Goal: Task Accomplishment & Management: Complete application form

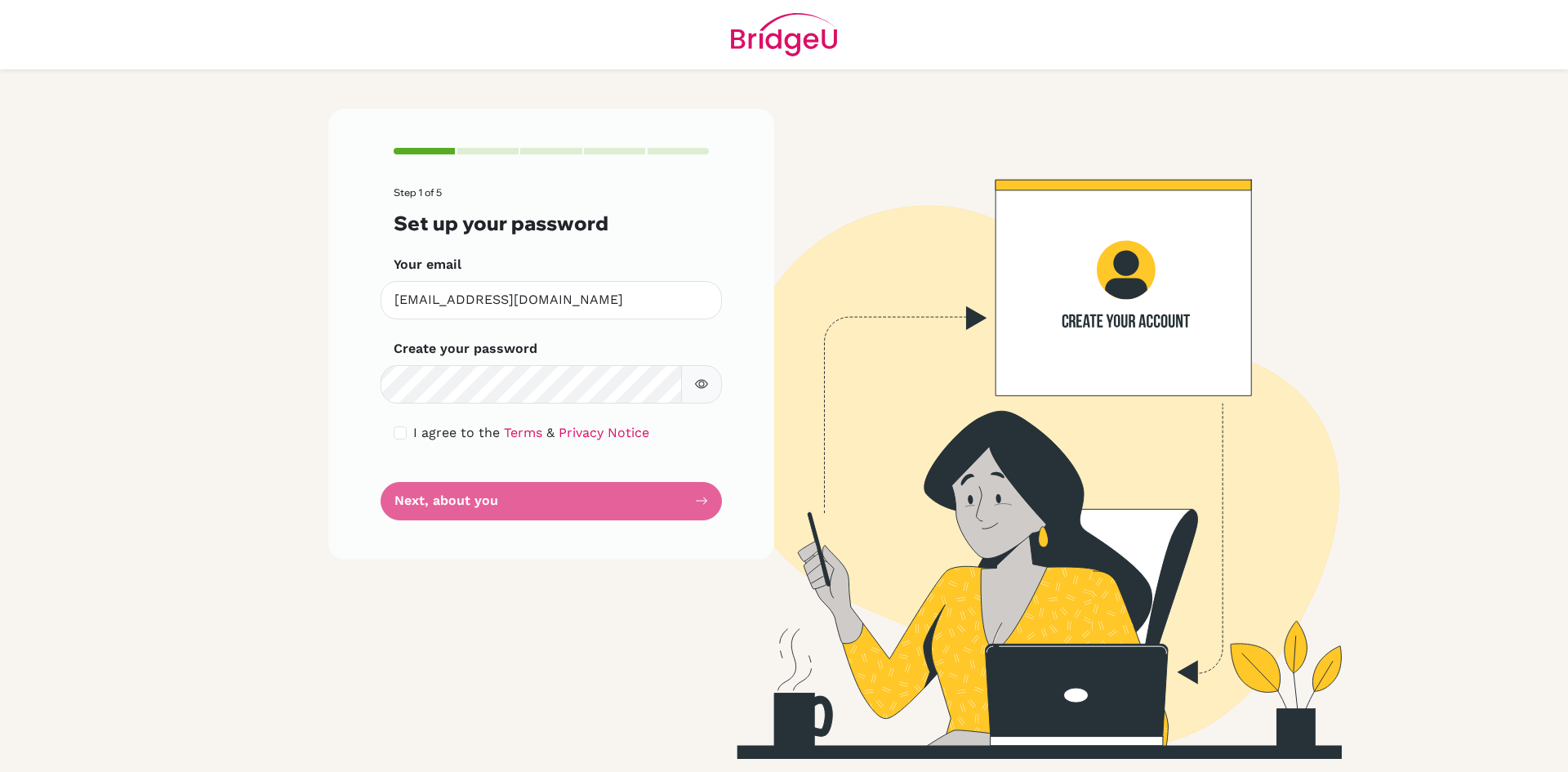
click at [705, 387] on icon "button" at bounding box center [701, 384] width 13 height 9
click at [705, 387] on icon "button" at bounding box center [701, 384] width 13 height 13
click at [705, 387] on icon "button" at bounding box center [701, 384] width 13 height 9
click at [0, 0] on icon "button" at bounding box center [0, 0] width 0 height 0
click at [523, 496] on form "Step 1 of 5 Set up your password Your email [EMAIL_ADDRESS][DOMAIN_NAME] Invali…" at bounding box center [551, 353] width 315 height 333
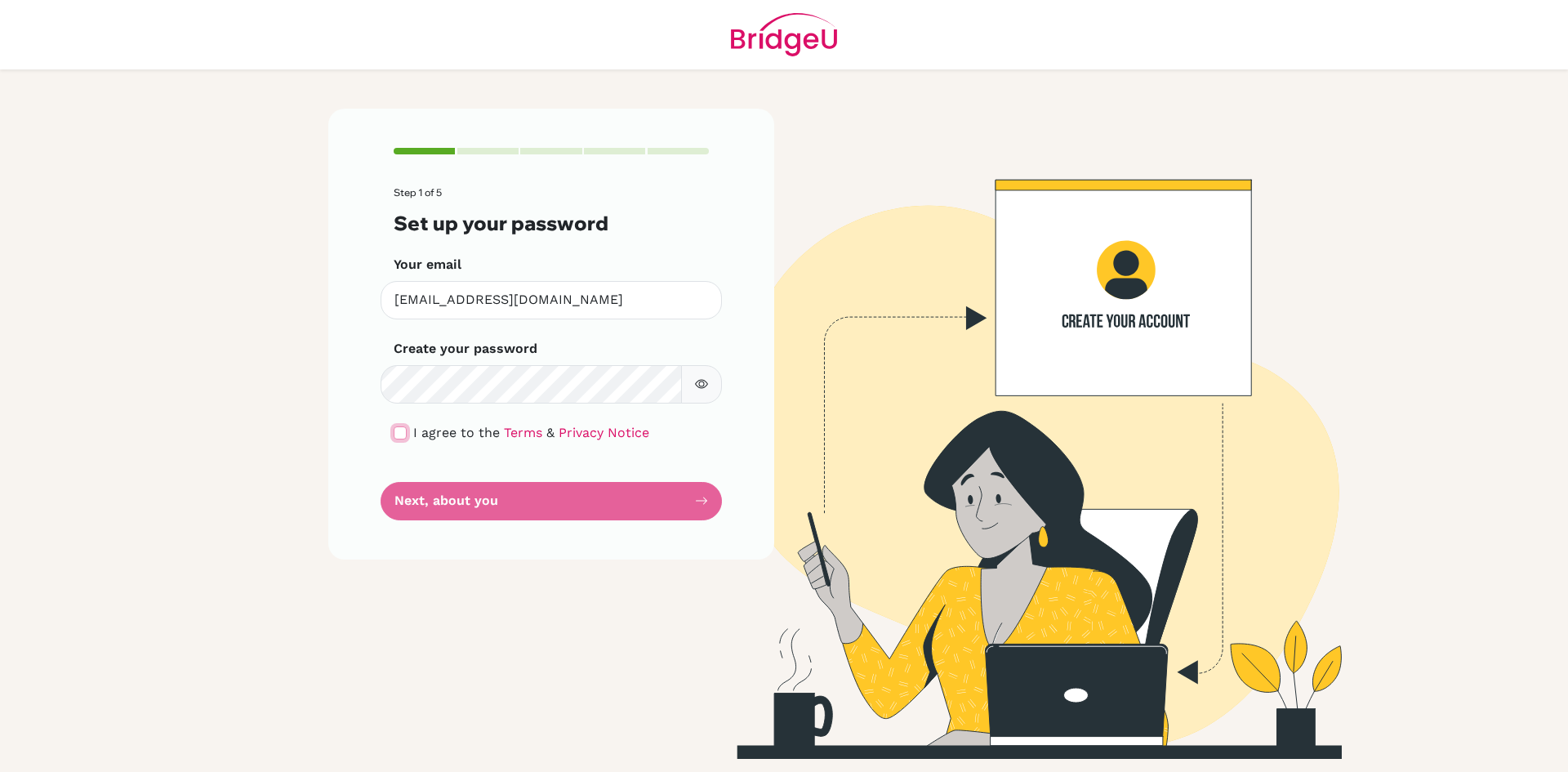
click at [403, 434] on input "checkbox" at bounding box center [400, 433] width 13 height 13
checkbox input "true"
click at [451, 525] on div "Step 1 of 5 Set up your password Your email [EMAIL_ADDRESS][DOMAIN_NAME] Invali…" at bounding box center [551, 333] width 446 height 450
click at [453, 506] on button "Next, about you" at bounding box center [551, 501] width 342 height 39
